Goal: Use online tool/utility: Utilize a website feature to perform a specific function

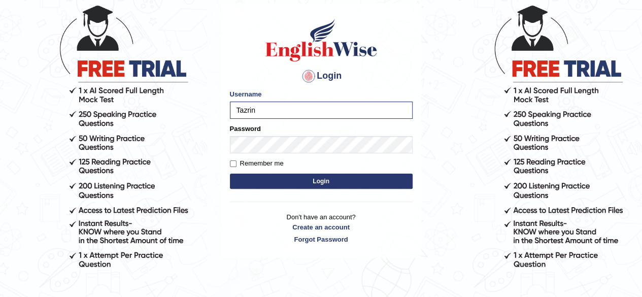
scroll to position [60, 0]
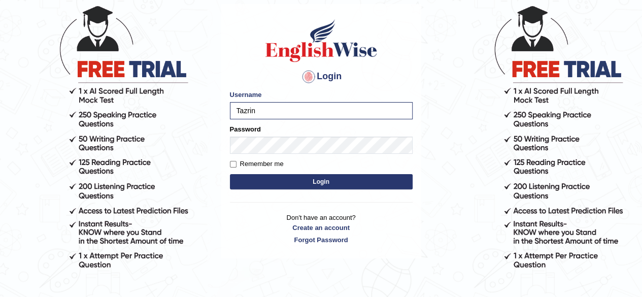
click at [324, 183] on button "Login" at bounding box center [321, 181] width 183 height 15
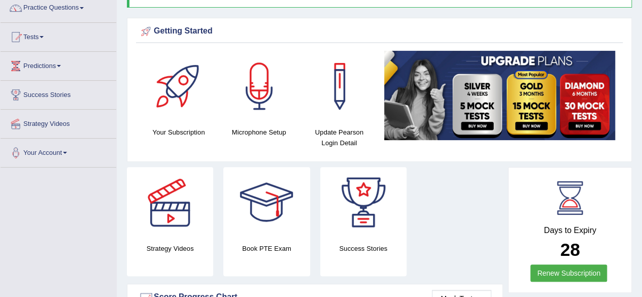
scroll to position [55, 0]
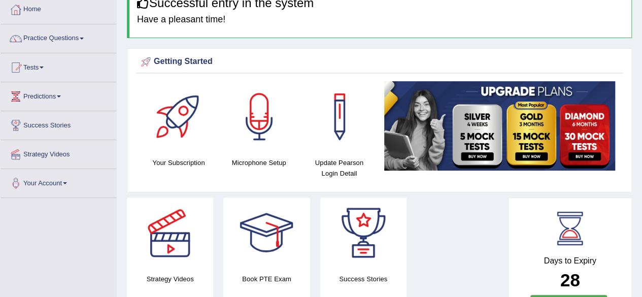
click at [263, 122] on div at bounding box center [259, 116] width 71 height 71
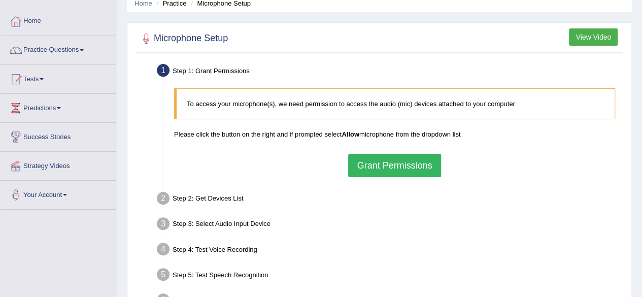
scroll to position [44, 0]
click at [390, 167] on button "Grant Permissions" at bounding box center [394, 164] width 92 height 23
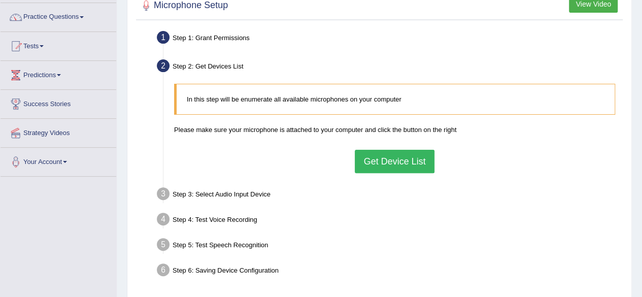
scroll to position [77, 0]
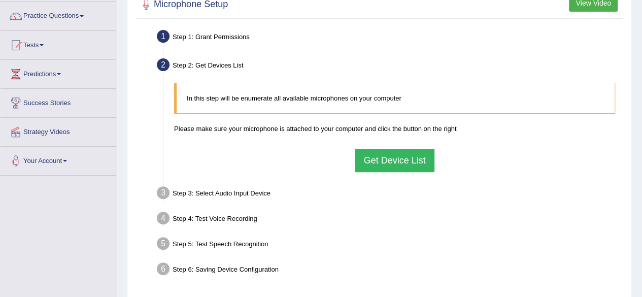
click at [389, 158] on button "Get Device List" at bounding box center [394, 160] width 79 height 23
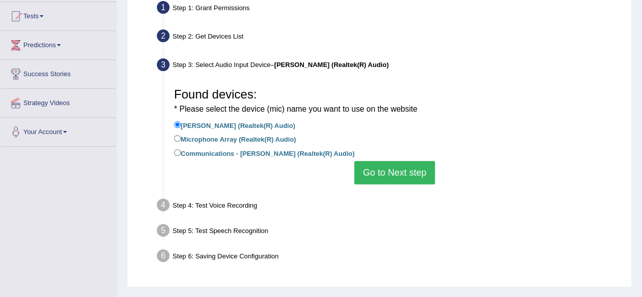
scroll to position [106, 0]
click at [400, 174] on button "Go to Next step" at bounding box center [394, 172] width 81 height 23
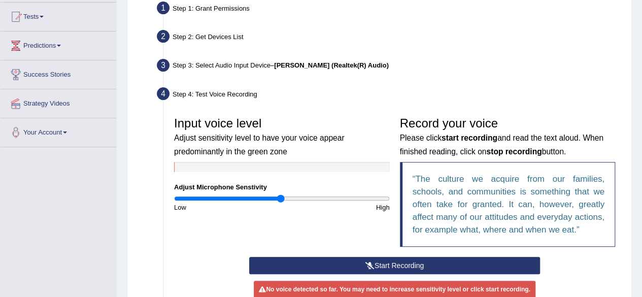
scroll to position [203, 0]
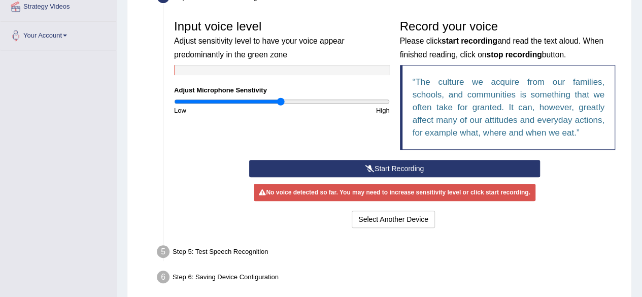
click at [399, 167] on button "Start Recording" at bounding box center [394, 168] width 291 height 17
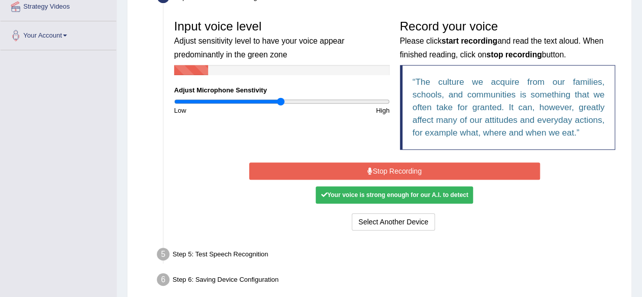
click at [399, 167] on button "Stop Recording" at bounding box center [394, 170] width 291 height 17
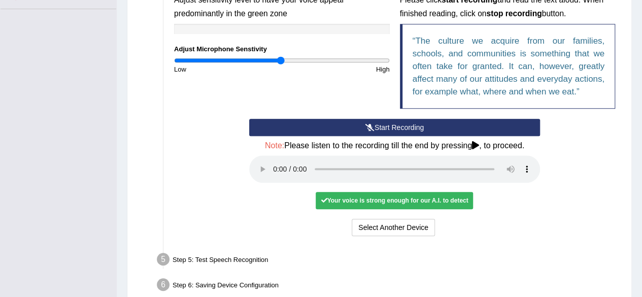
scroll to position [245, 0]
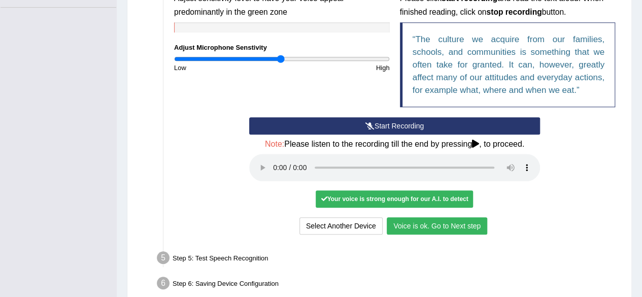
click at [451, 227] on button "Voice is ok. Go to Next step" at bounding box center [437, 225] width 100 height 17
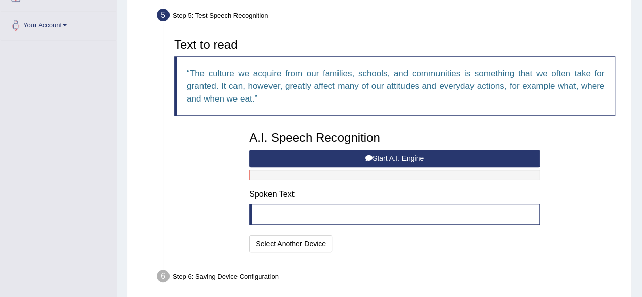
scroll to position [181, 0]
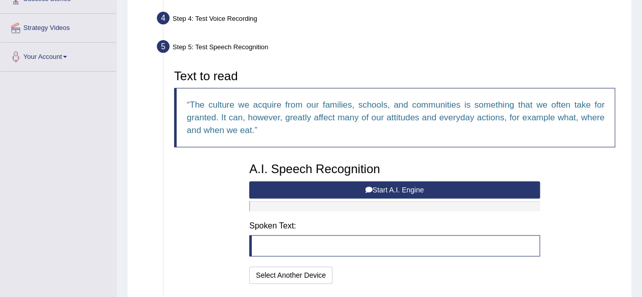
click at [420, 187] on button "Start A.I. Engine" at bounding box center [394, 189] width 291 height 17
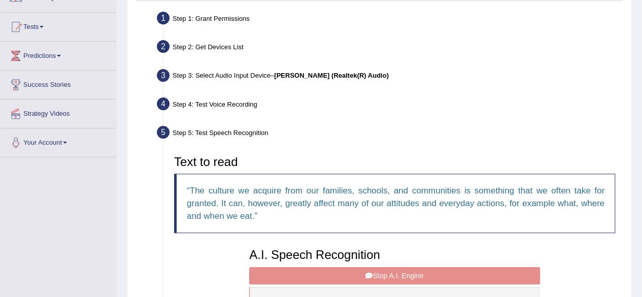
scroll to position [93, 0]
